Goal: Task Accomplishment & Management: Use online tool/utility

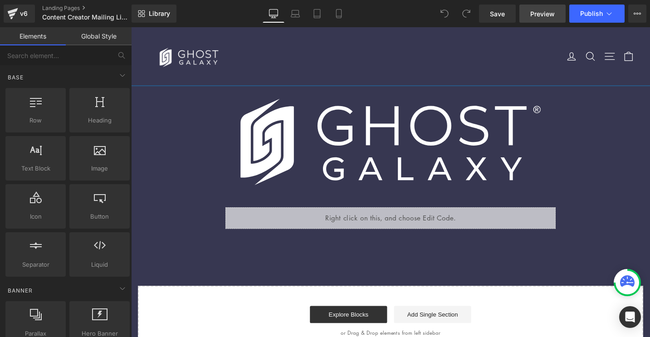
click at [541, 16] on span "Preview" at bounding box center [542, 14] width 24 height 10
click at [592, 21] on button "Publish" at bounding box center [596, 14] width 55 height 18
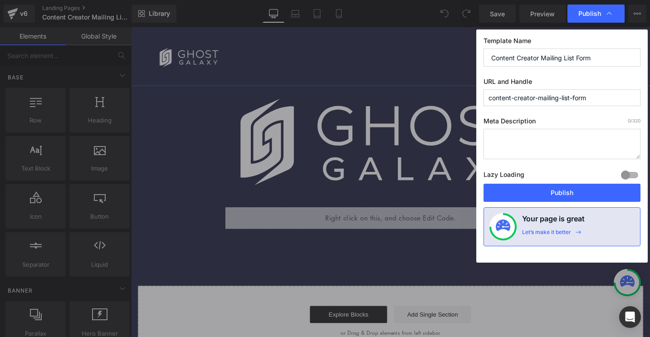
drag, startPoint x: 590, startPoint y: 101, endPoint x: 574, endPoint y: 101, distance: 15.9
click at [574, 101] on input "content-creator-mailing-list-form" at bounding box center [561, 97] width 157 height 17
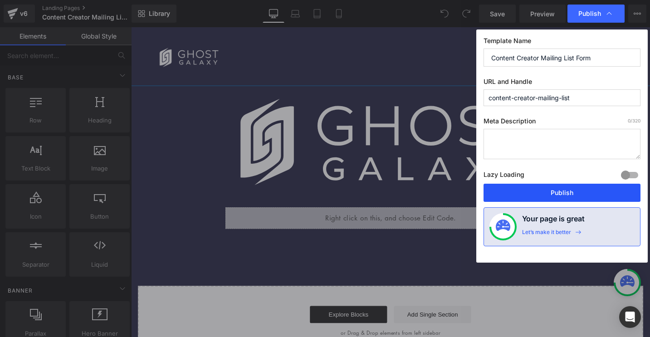
type input "content-creator-mailing-list"
click at [558, 195] on button "Publish" at bounding box center [561, 193] width 157 height 18
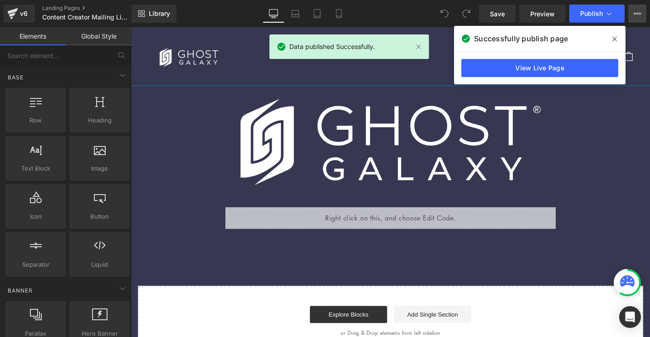
click at [637, 18] on button "View Live Page View with current Template Save Template to Library Schedule Pub…" at bounding box center [637, 14] width 18 height 18
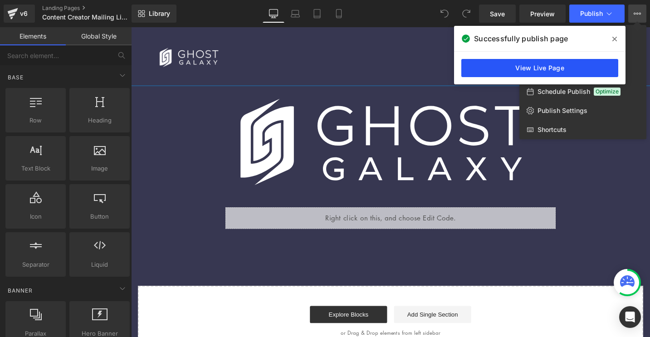
click at [586, 64] on link "View Live Page" at bounding box center [539, 68] width 157 height 18
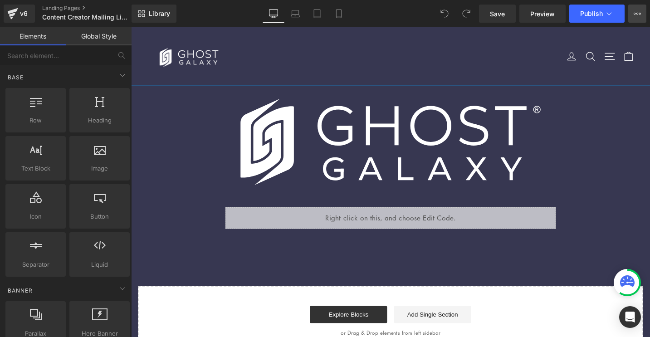
click at [632, 14] on button "View Live Page View with current Template Save Template to Library Schedule Pub…" at bounding box center [637, 14] width 18 height 18
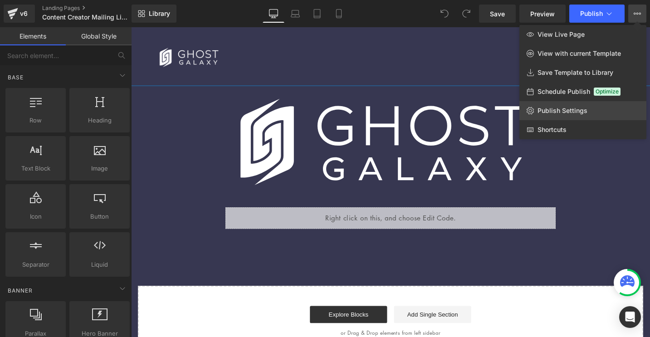
click at [568, 112] on span "Publish Settings" at bounding box center [562, 111] width 50 height 8
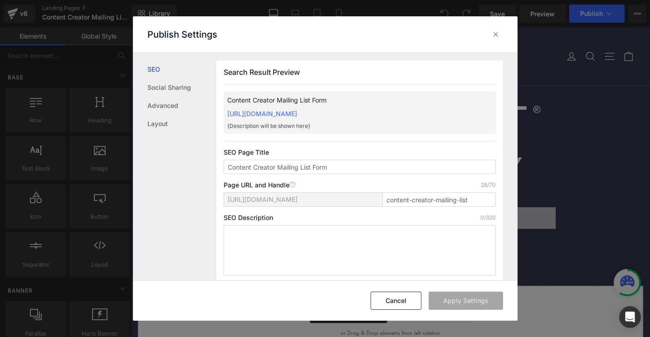
scroll to position [0, 0]
click at [350, 168] on input "Content Creator Mailing List Form" at bounding box center [360, 166] width 272 height 15
type input "Content Creator Mailing List"
click at [463, 301] on button "Apply Settings" at bounding box center [465, 301] width 74 height 18
click at [492, 39] on icon at bounding box center [495, 34] width 9 height 9
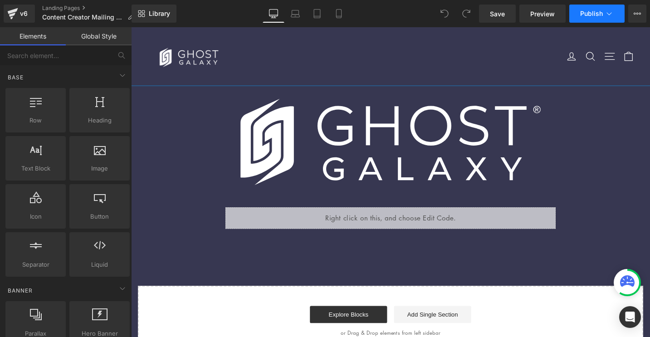
click at [603, 15] on button "Publish" at bounding box center [596, 14] width 55 height 18
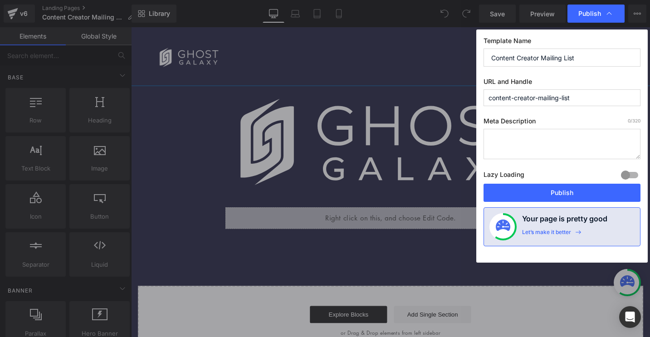
drag, startPoint x: 615, startPoint y: 14, endPoint x: 622, endPoint y: 14, distance: 6.3
click at [615, 14] on div "Publish" at bounding box center [595, 14] width 57 height 18
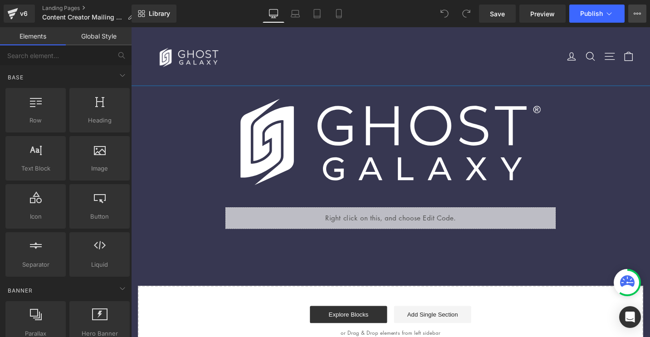
click at [634, 11] on icon at bounding box center [636, 13] width 7 height 7
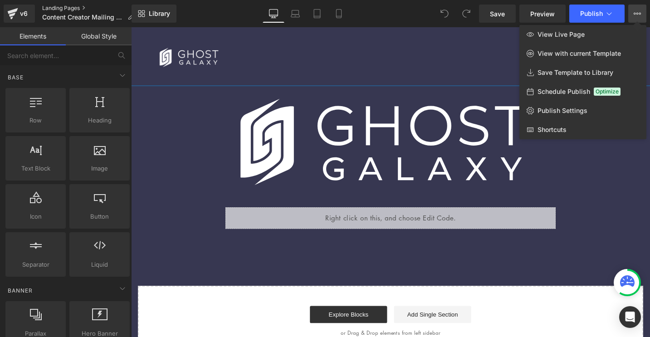
click at [65, 6] on link "Landing Pages" at bounding box center [91, 8] width 99 height 7
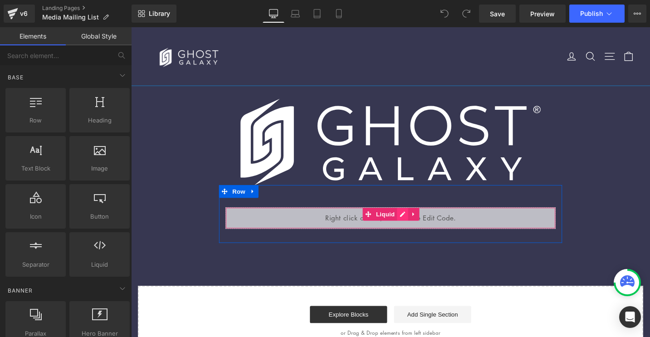
click at [411, 226] on div "Liquid" at bounding box center [405, 229] width 349 height 23
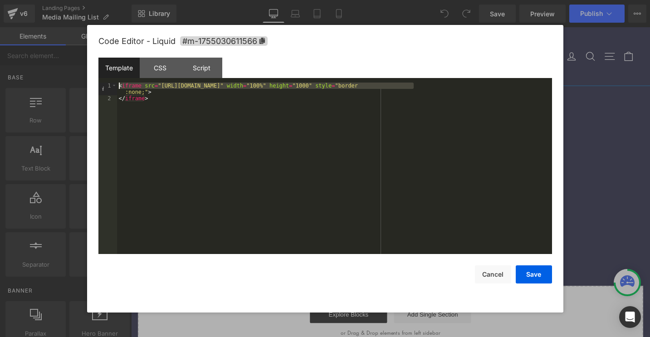
drag, startPoint x: 414, startPoint y: 85, endPoint x: 104, endPoint y: 88, distance: 309.2
click at [104, 88] on pre "1 2 < iframe src = "https://cdn.forms-content-1.sg-form.com/4c7ef523-77b8-11f0-…" at bounding box center [324, 168] width 453 height 171
click at [540, 274] on button "Save" at bounding box center [534, 274] width 36 height 18
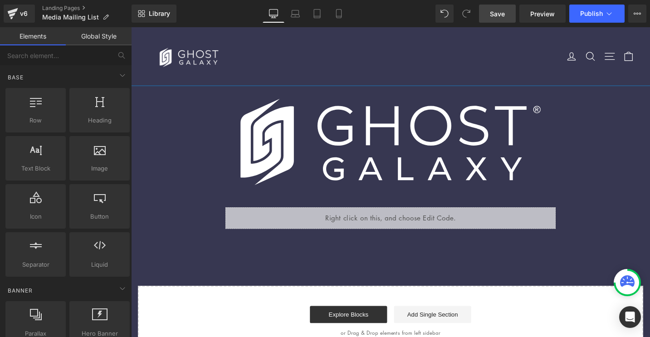
click at [506, 16] on link "Save" at bounding box center [497, 14] width 37 height 18
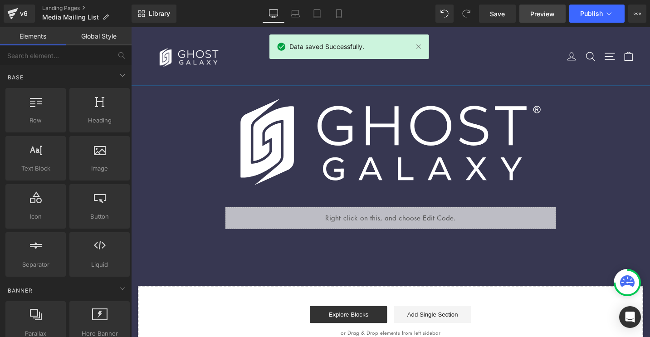
click at [543, 13] on span "Preview" at bounding box center [542, 14] width 24 height 10
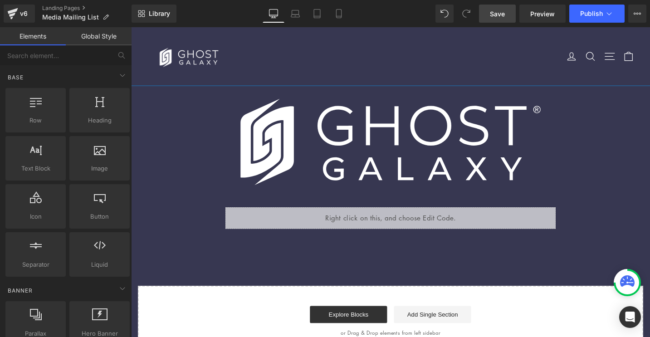
click at [505, 15] on link "Save" at bounding box center [497, 14] width 37 height 18
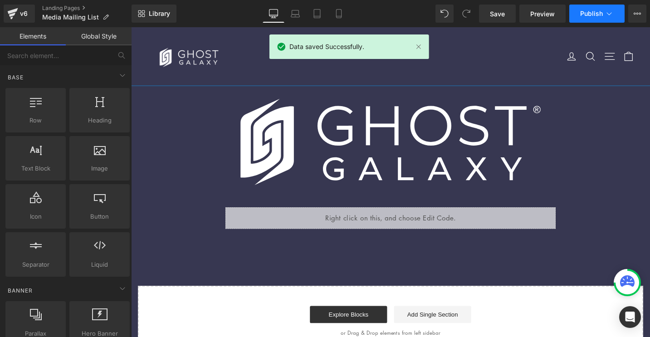
click at [589, 13] on span "Publish" at bounding box center [591, 13] width 23 height 7
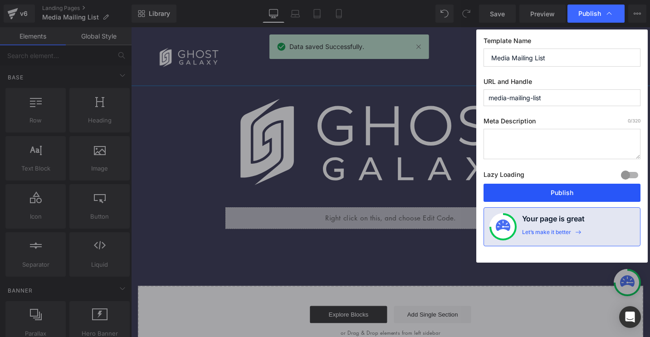
click at [576, 194] on button "Publish" at bounding box center [561, 193] width 157 height 18
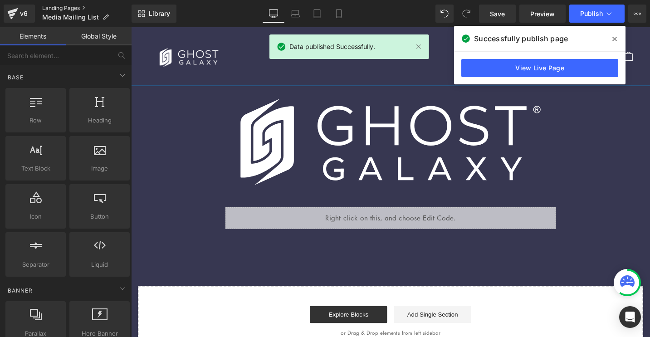
click at [51, 8] on link "Landing Pages" at bounding box center [86, 8] width 89 height 7
